Goal: Task Accomplishment & Management: Manage account settings

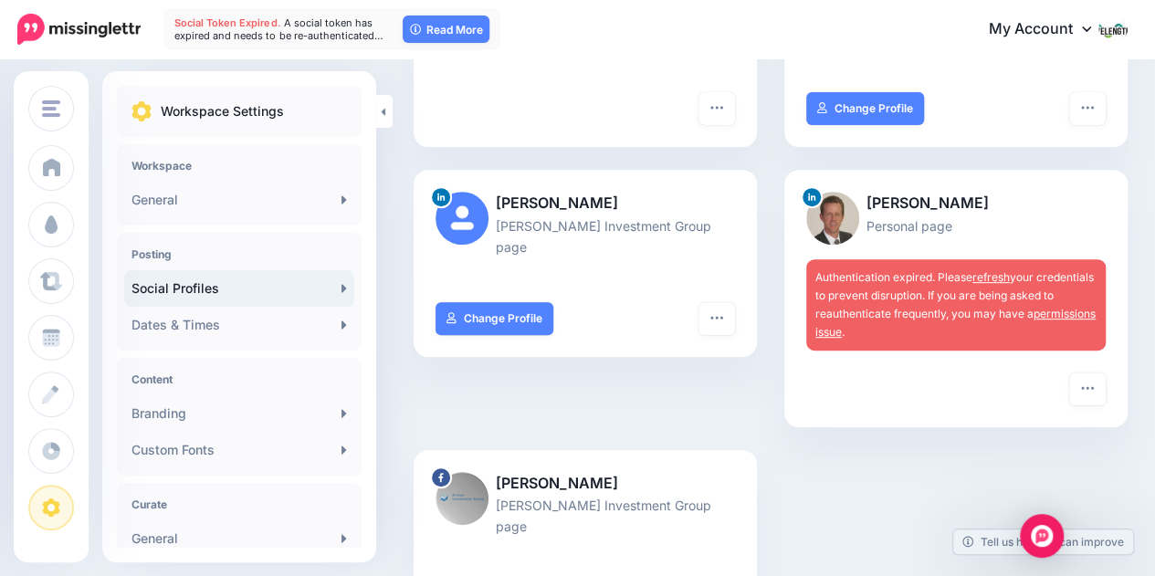
scroll to position [301, 0]
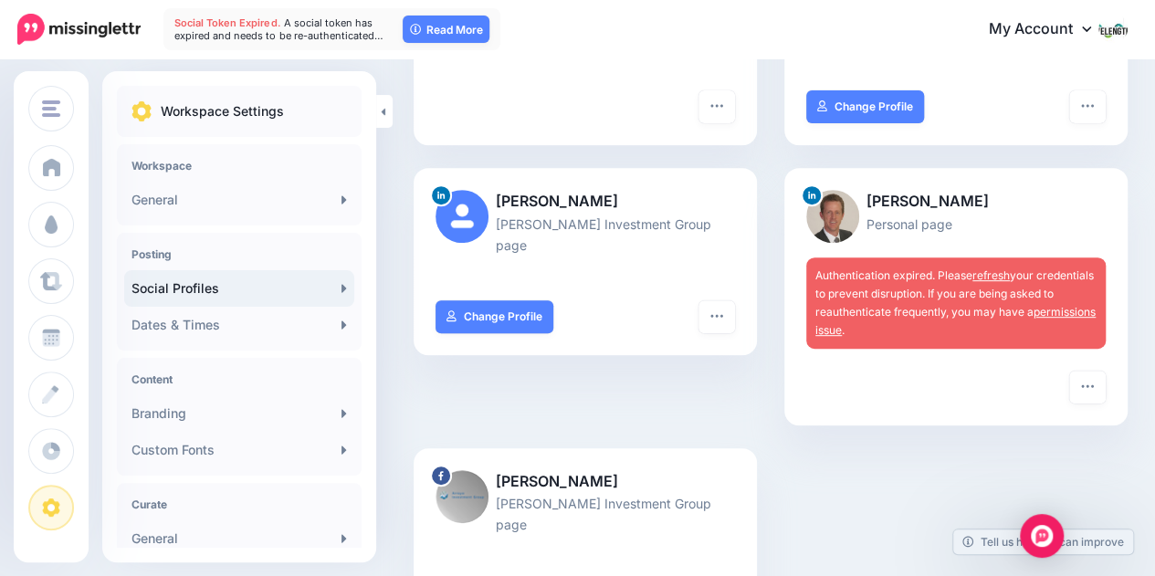
click at [986, 275] on link "refresh" at bounding box center [990, 275] width 37 height 14
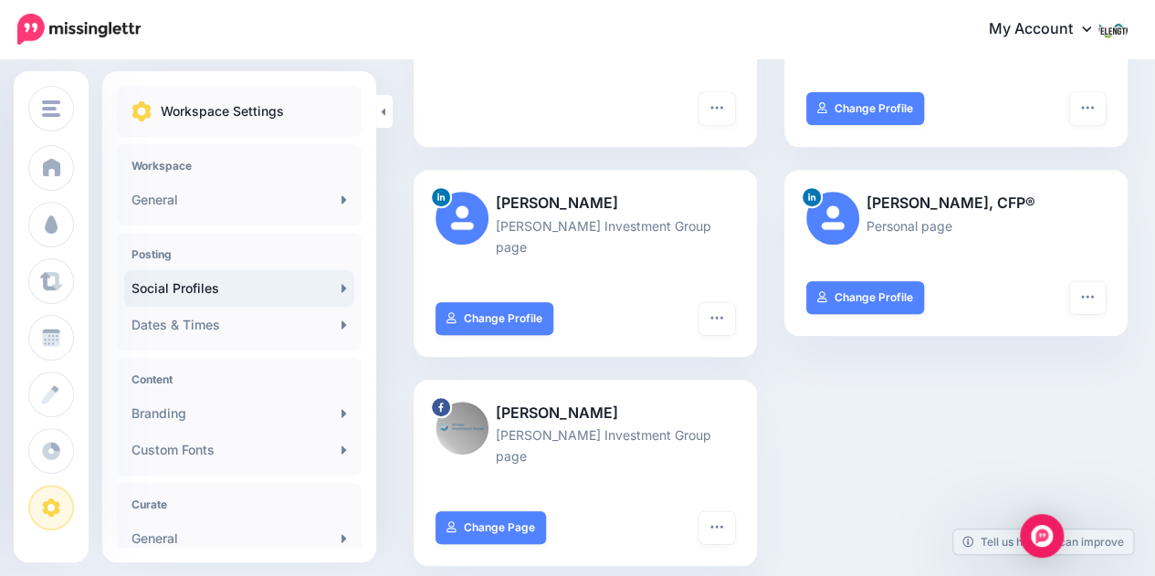
scroll to position [301, 0]
